Goal: Find specific page/section: Find specific page/section

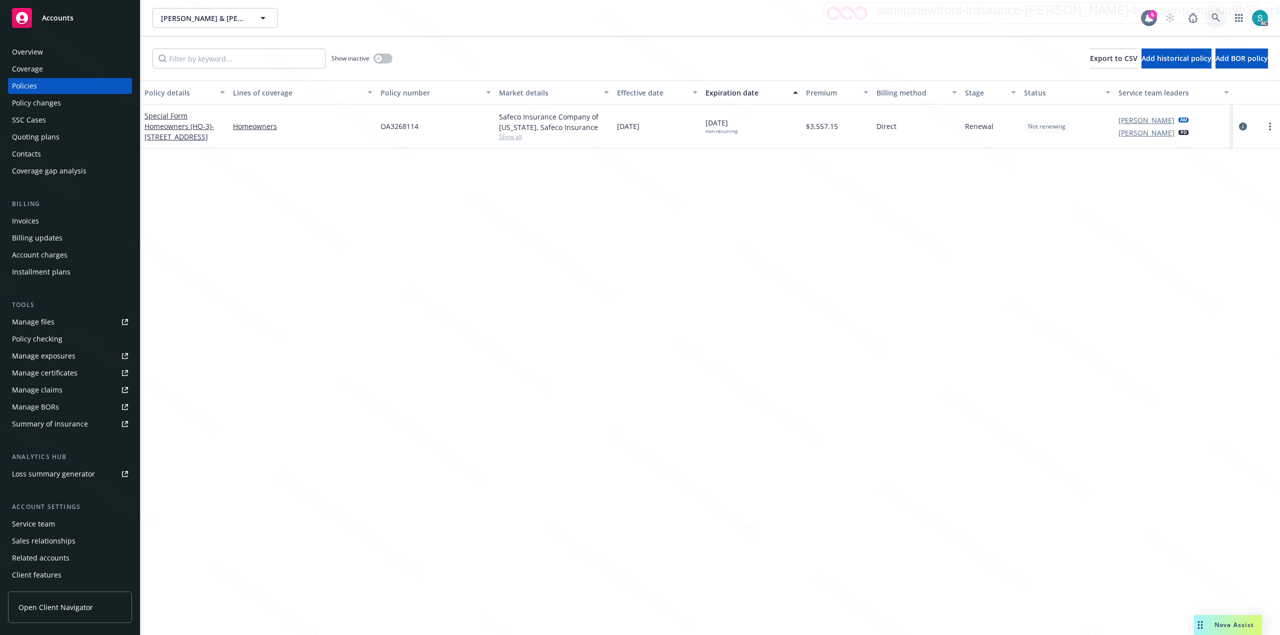
click at [1216, 15] on icon at bounding box center [1215, 17] width 9 height 9
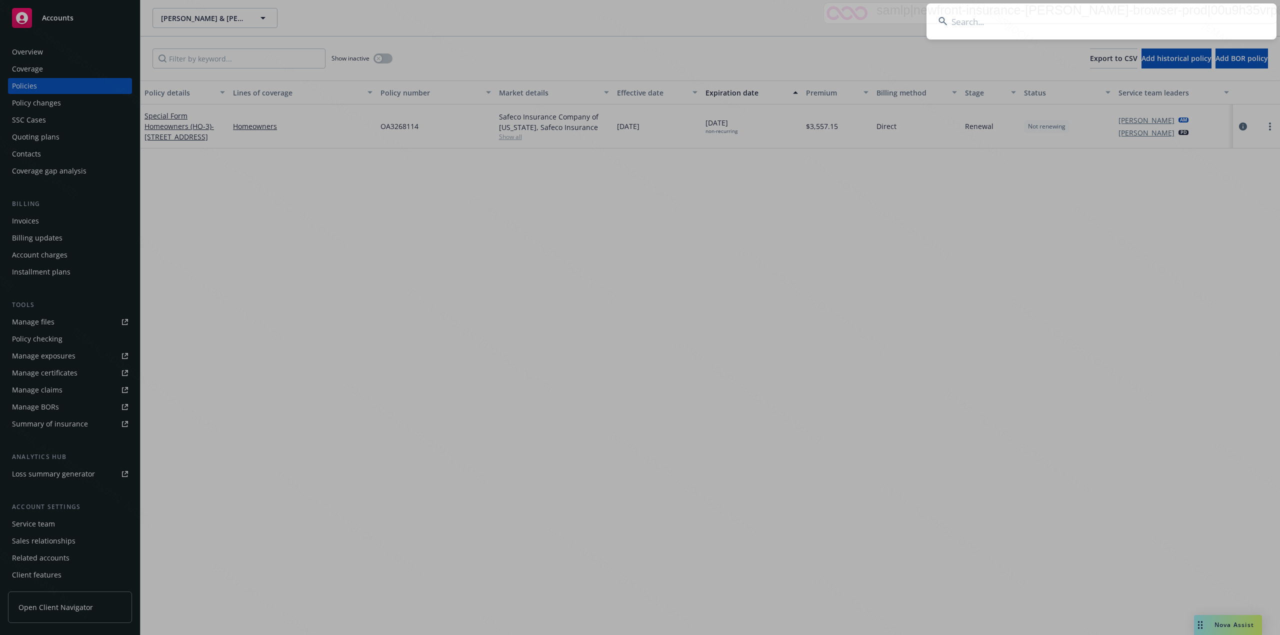
click at [1078, 15] on input at bounding box center [1101, 21] width 350 height 36
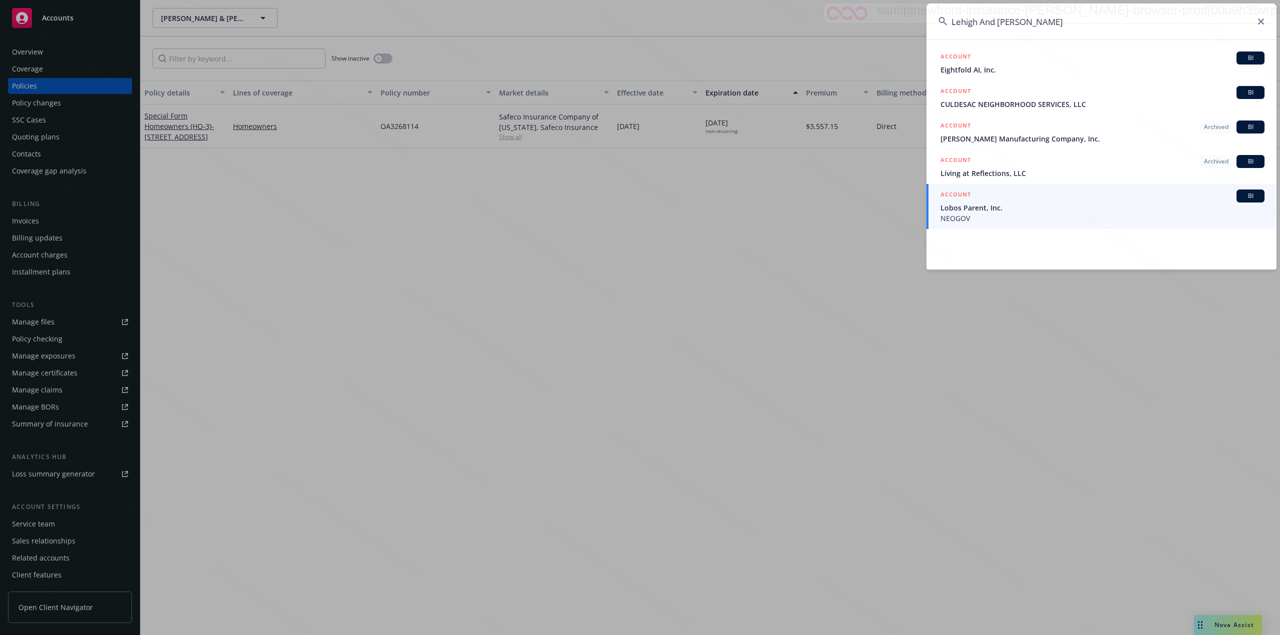
click at [1068, 21] on input "Lehigh And [PERSON_NAME]" at bounding box center [1101, 21] width 350 height 36
paste input
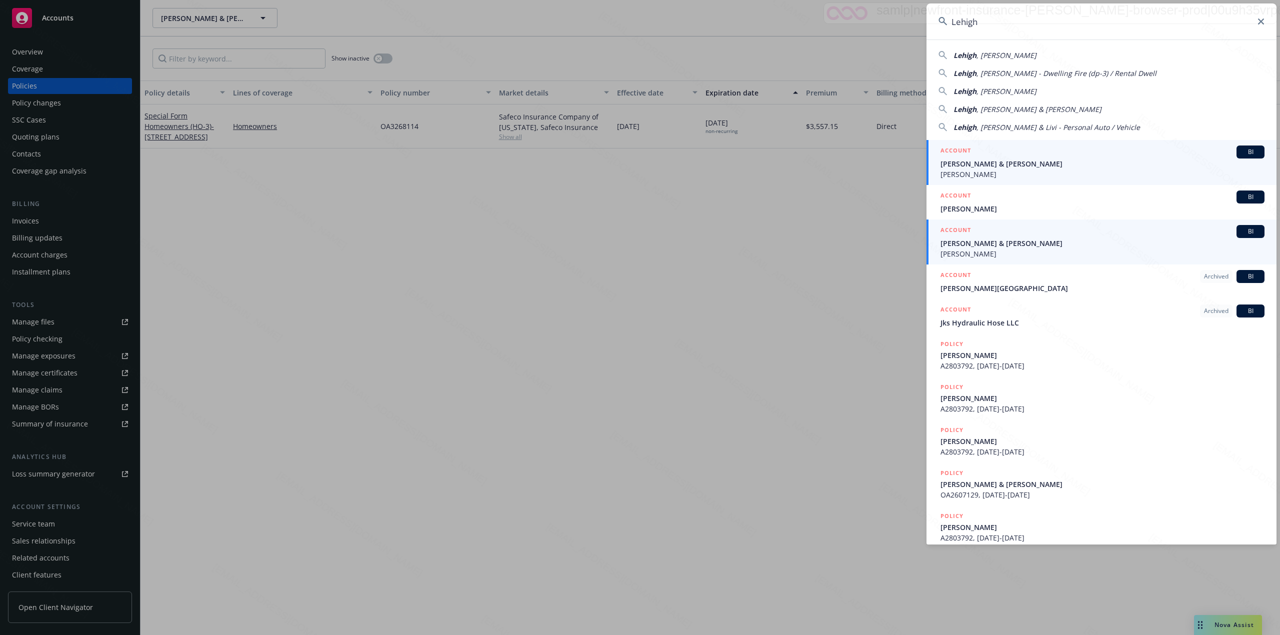
type input "Lehigh"
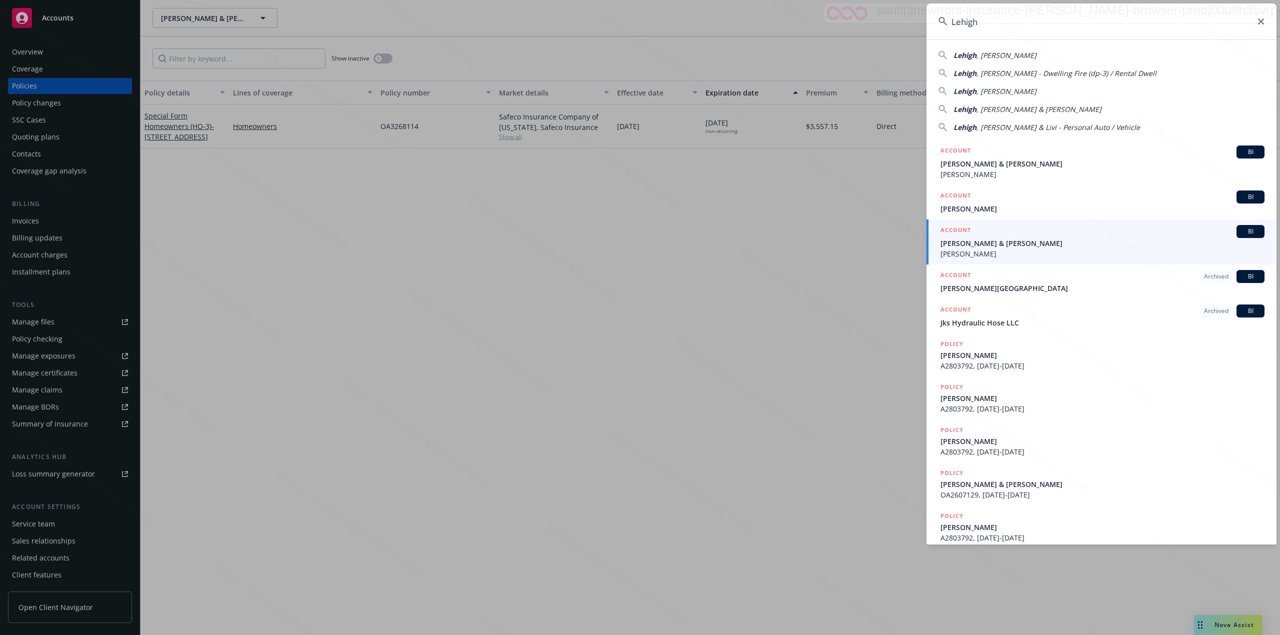
click at [1001, 250] on span "[PERSON_NAME]" at bounding box center [1102, 253] width 324 height 10
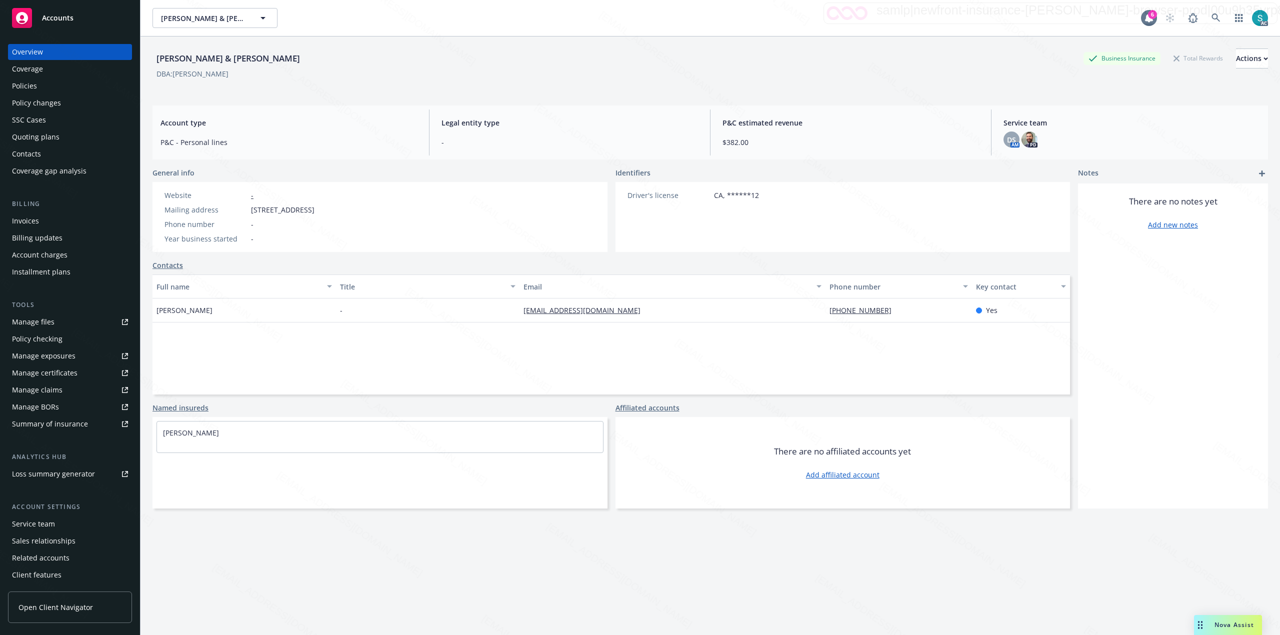
click at [28, 82] on div "Policies" at bounding box center [24, 86] width 25 height 16
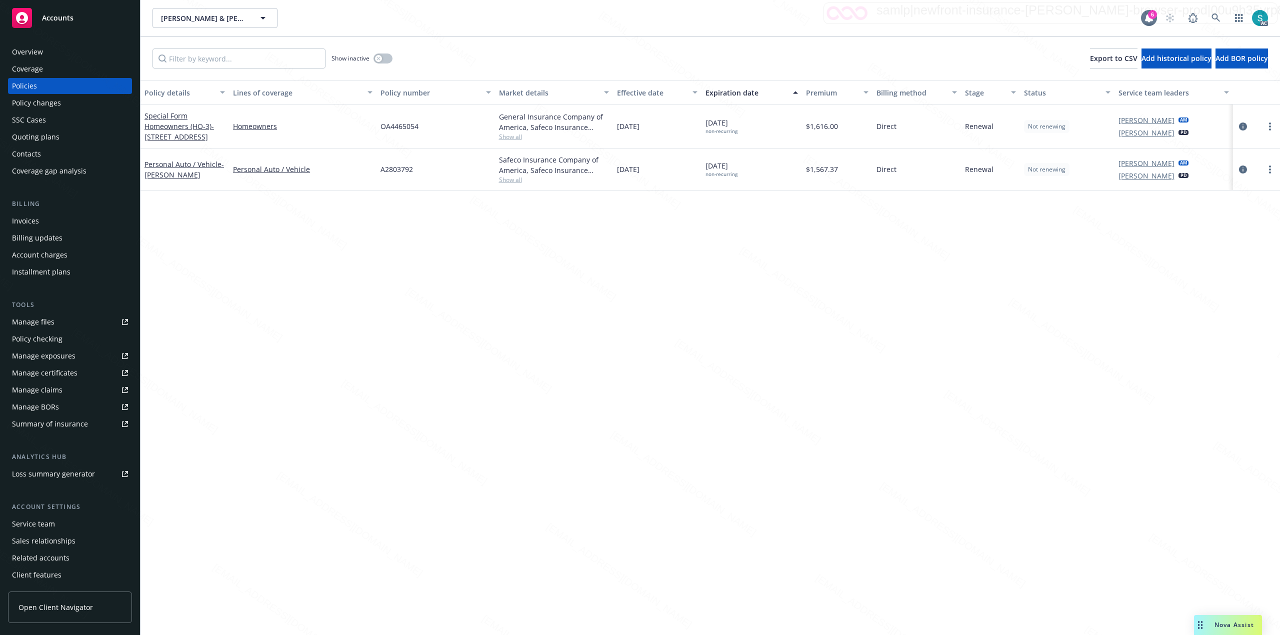
click at [413, 127] on span "OA4465054" at bounding box center [399, 126] width 38 height 10
copy span "OA4465054"
